Goal: Find specific page/section: Find specific page/section

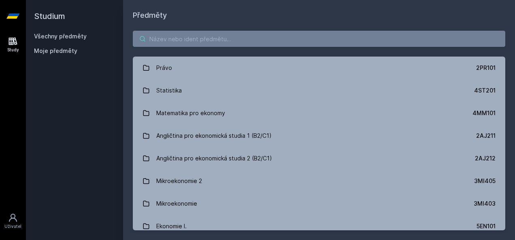
click at [214, 45] on input "search" at bounding box center [319, 39] width 372 height 16
paste input "1"
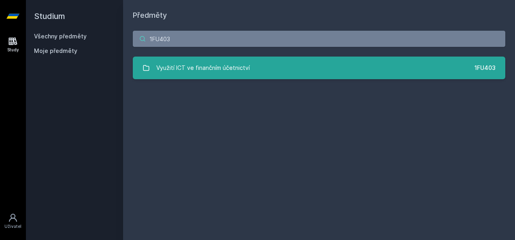
type input "1FU403"
click at [206, 66] on div "Využití ICT ve finančním účetnictví" at bounding box center [202, 68] width 93 height 16
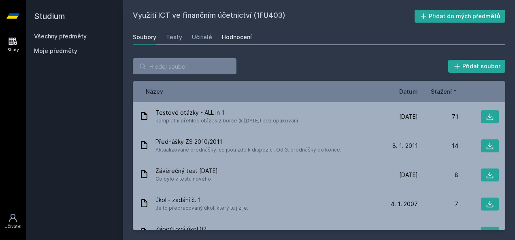
click at [224, 41] on link "Hodnocení" at bounding box center [237, 37] width 30 height 16
